Goal: Task Accomplishment & Management: Manage account settings

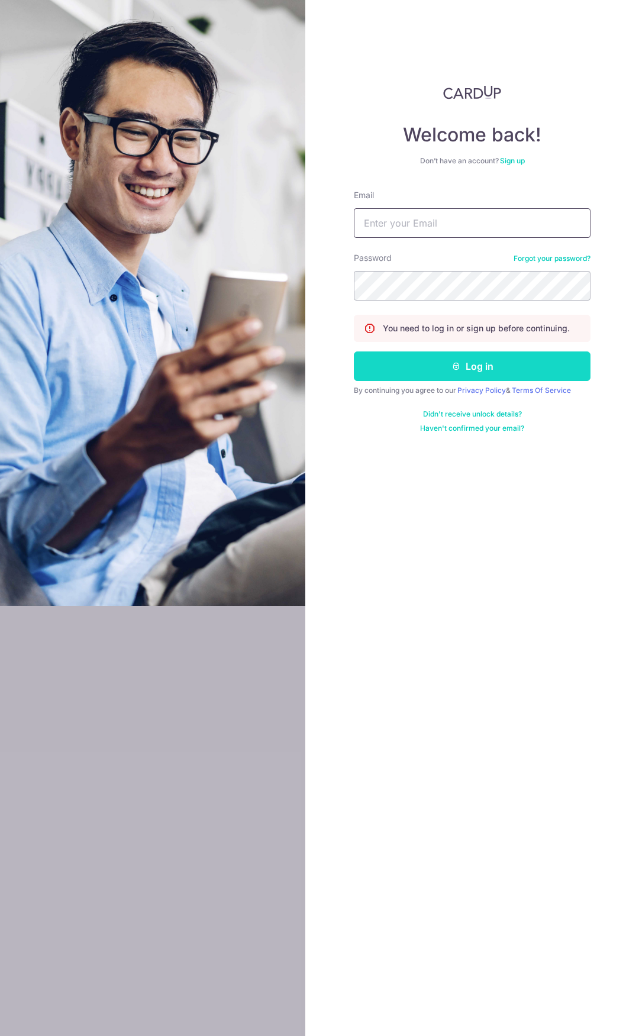
type input "[EMAIL_ADDRESS][DOMAIN_NAME]"
click at [435, 296] on button "Log in" at bounding box center [472, 366] width 237 height 30
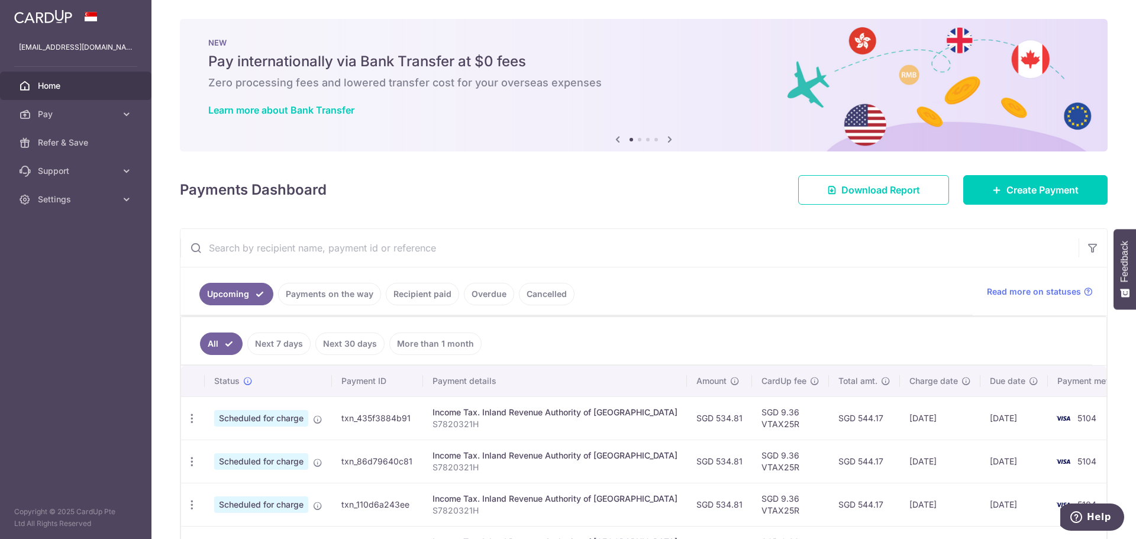
click at [285, 423] on span "Scheduled for charge" at bounding box center [261, 418] width 94 height 17
click at [189, 419] on icon "button" at bounding box center [192, 418] width 12 height 12
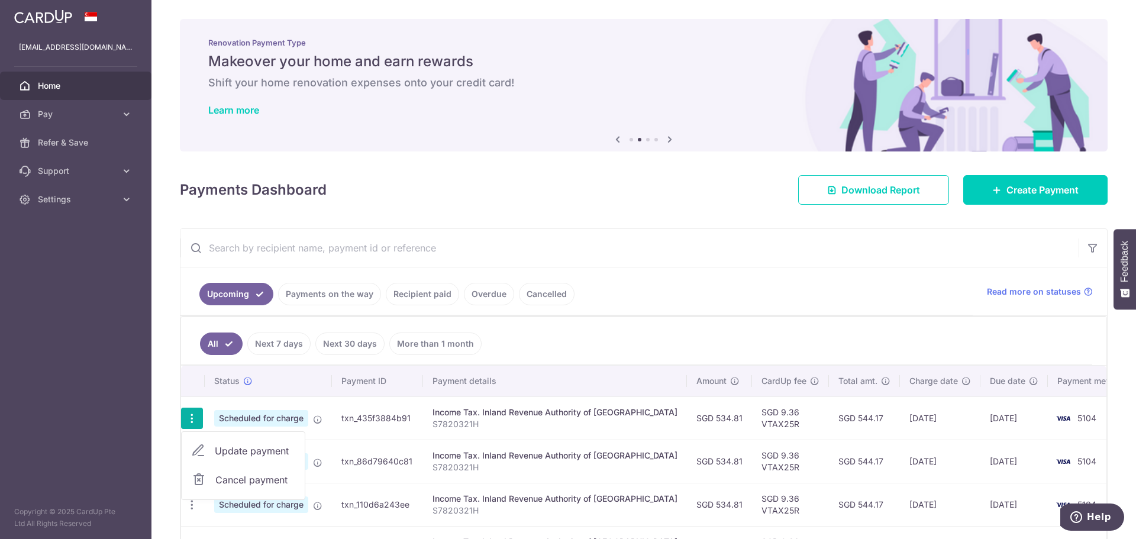
click at [248, 479] on span "Cancel payment" at bounding box center [254, 480] width 79 height 14
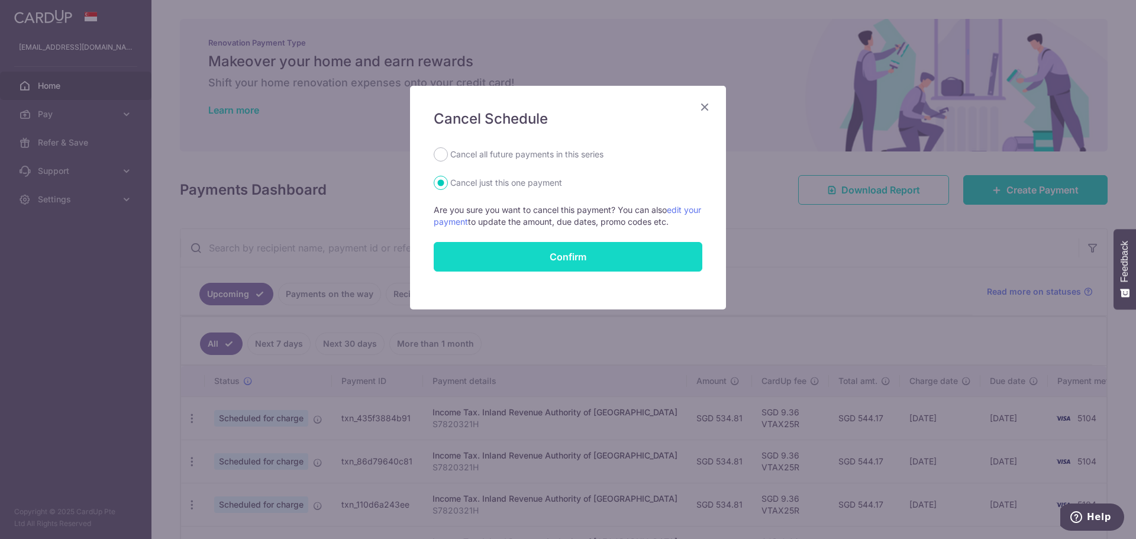
click at [517, 256] on button "Confirm" at bounding box center [568, 257] width 269 height 30
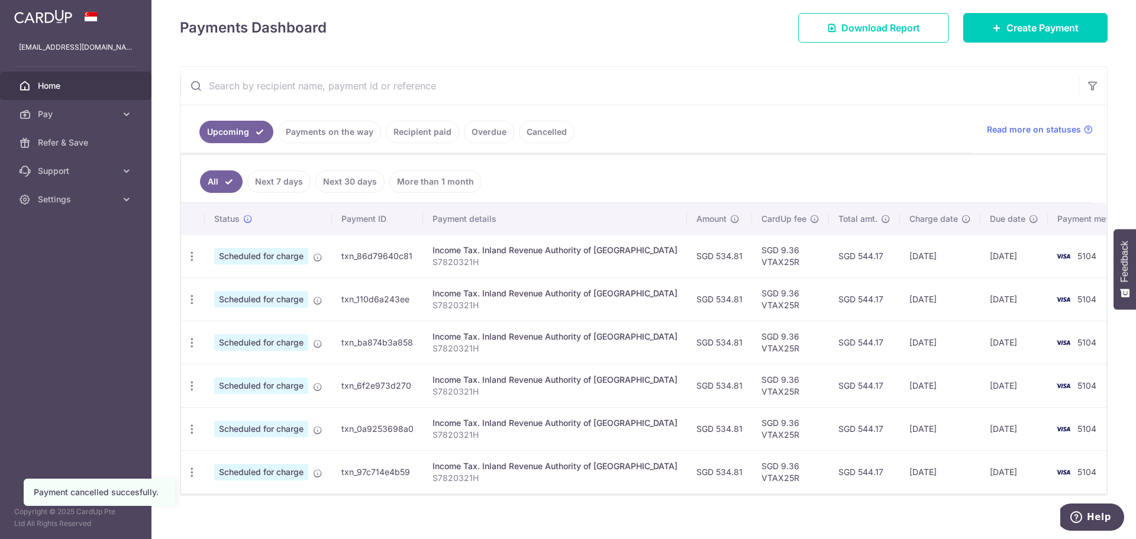
scroll to position [174, 0]
